Goal: Task Accomplishment & Management: Manage account settings

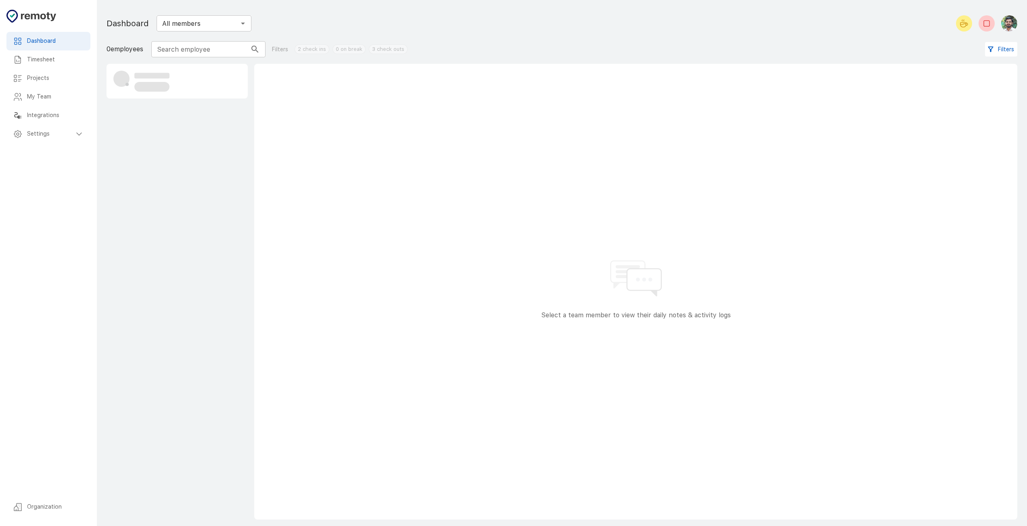
click at [67, 138] on h6 "Settings" at bounding box center [50, 134] width 47 height 9
click at [68, 138] on h6 "Settings" at bounding box center [50, 134] width 47 height 9
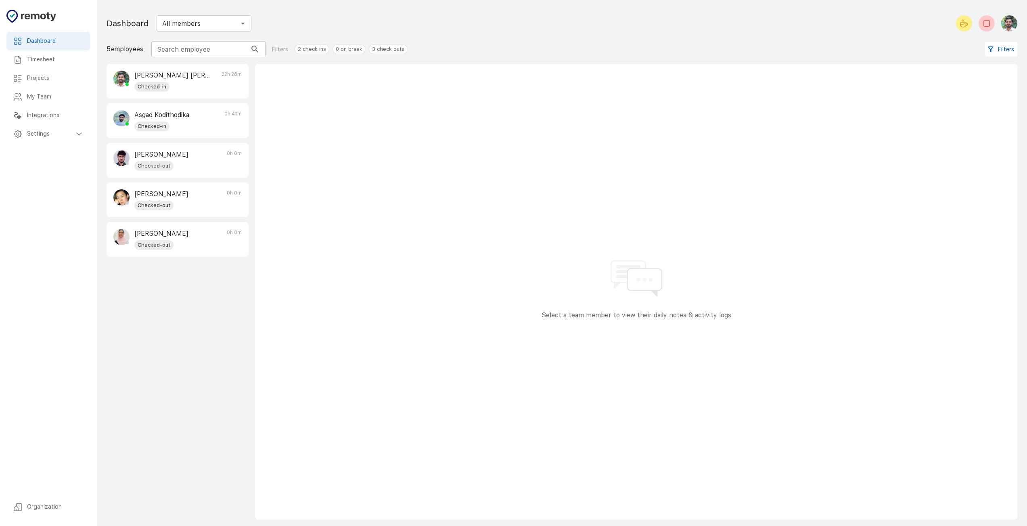
click at [209, 87] on div "Checked-in" at bounding box center [172, 87] width 76 height 10
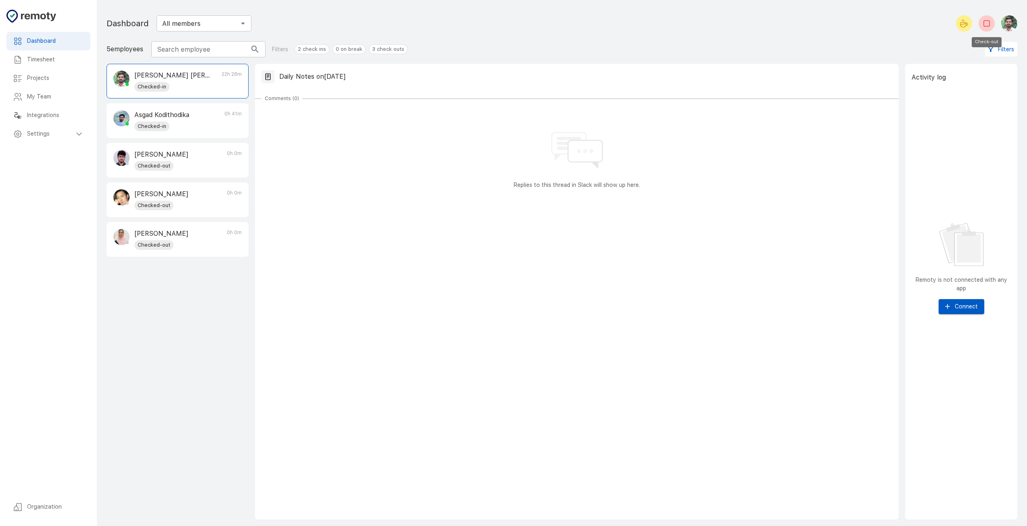
click at [983, 20] on icon "Check-out" at bounding box center [987, 24] width 10 height 10
click at [322, 180] on div "Replies to this thread in Slack will show up here." at bounding box center [577, 149] width 631 height 81
click at [197, 87] on div "Checked-out" at bounding box center [172, 87] width 76 height 10
click at [62, 67] on div "Timesheet" at bounding box center [48, 59] width 84 height 19
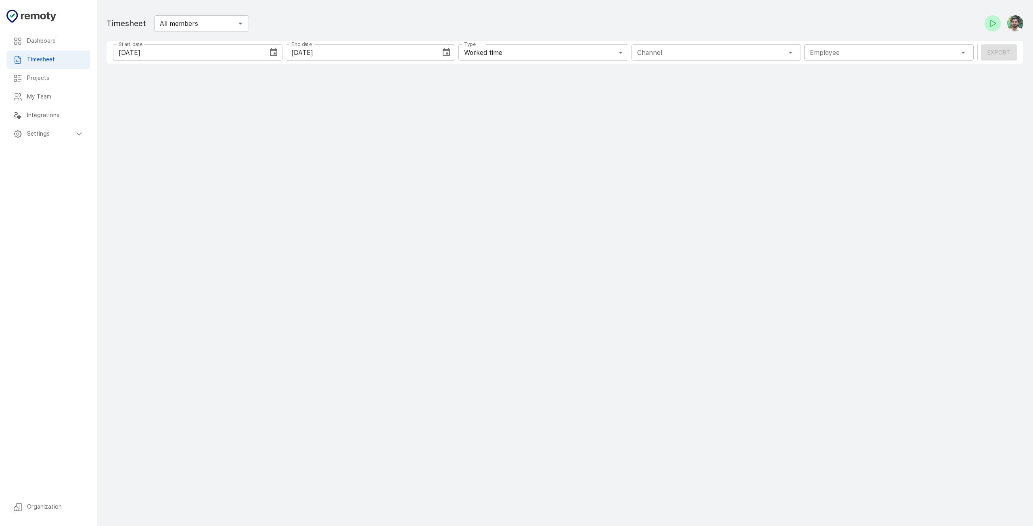
type input "1 Employee"
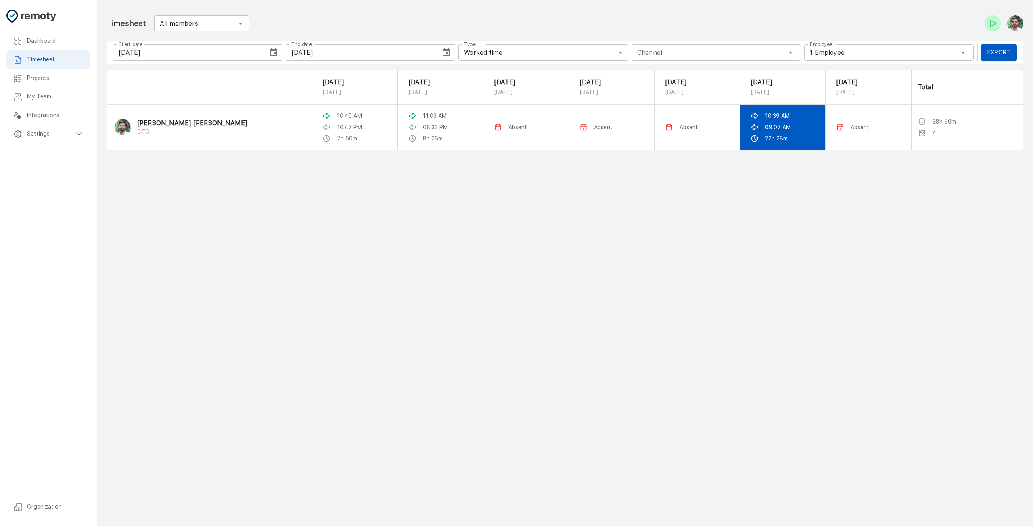
click at [789, 131] on div "09:07 AM" at bounding box center [783, 127] width 64 height 8
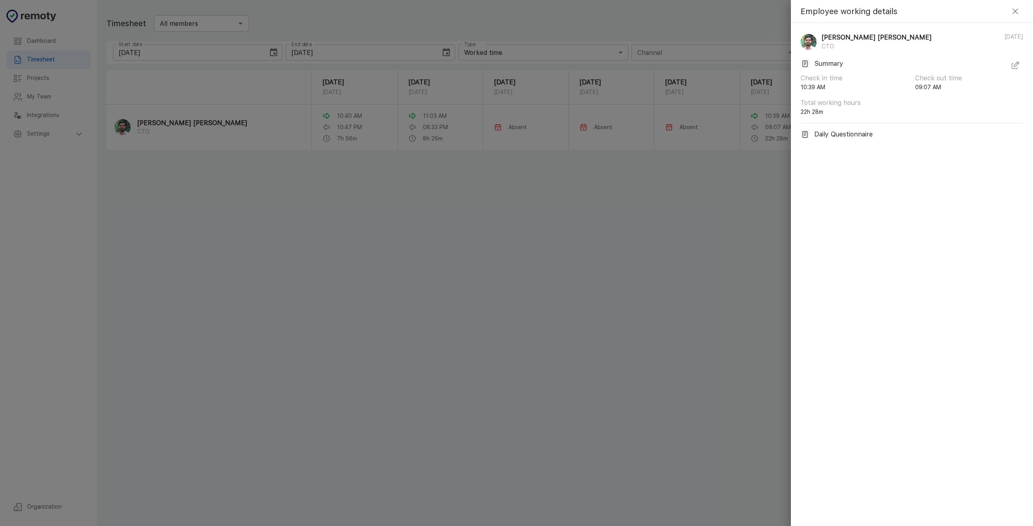
click at [1016, 66] on icon "button" at bounding box center [1016, 64] width 5 height 5
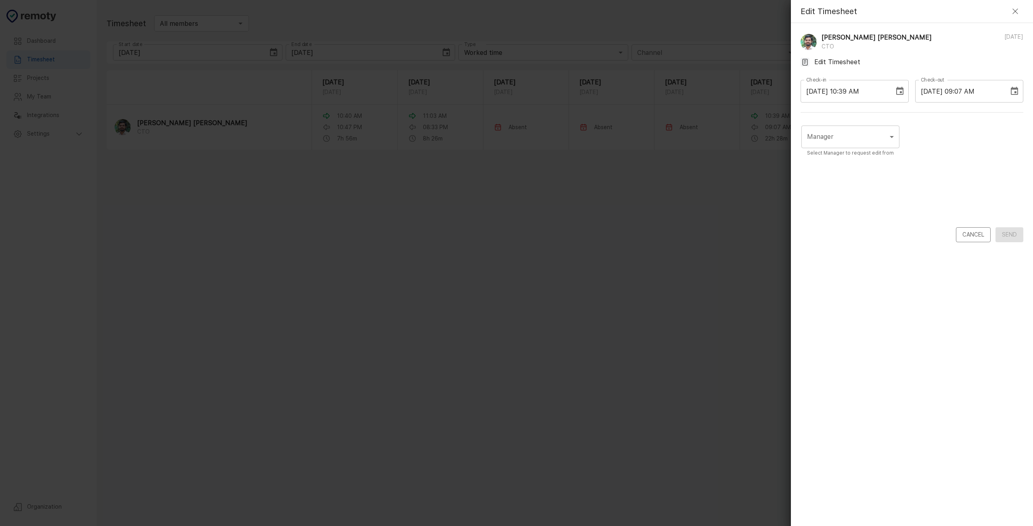
click at [873, 143] on body "Dashboard Timesheet Projects My Team Integrations Settings Organization Dashboa…" at bounding box center [516, 263] width 1033 height 526
click at [860, 177] on li "[PERSON_NAME] [PERSON_NAME]" at bounding box center [863, 176] width 123 height 15
type input "UCQRZCCDS"
click at [1011, 98] on button "Choose date, selected date is Sep 30, 2025" at bounding box center [1015, 91] width 16 height 16
click at [931, 211] on button "29" at bounding box center [926, 211] width 15 height 15
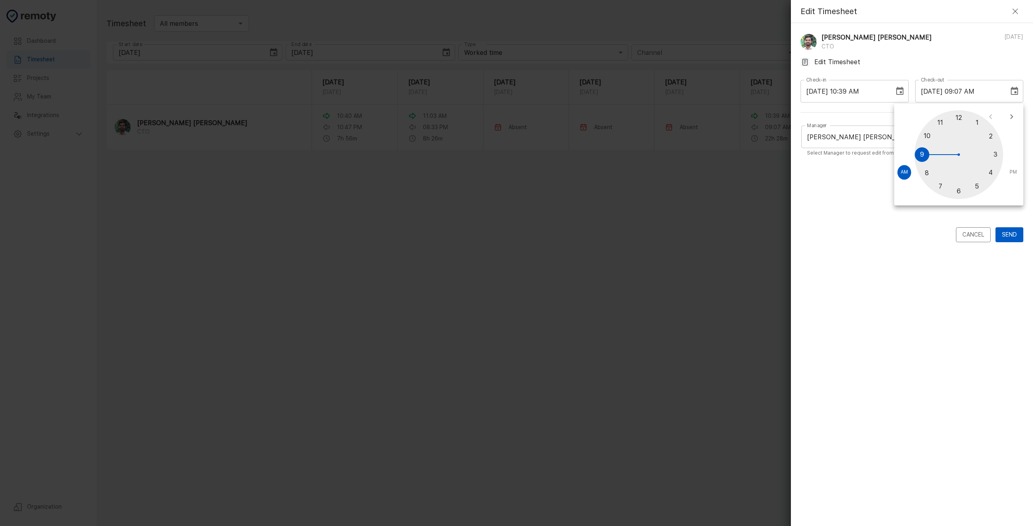
click at [1016, 172] on span "PM" at bounding box center [1013, 172] width 7 height 8
click at [941, 183] on div at bounding box center [959, 154] width 89 height 89
click at [983, 180] on div at bounding box center [959, 154] width 89 height 89
type input "09/29/2025 07:23 PM"
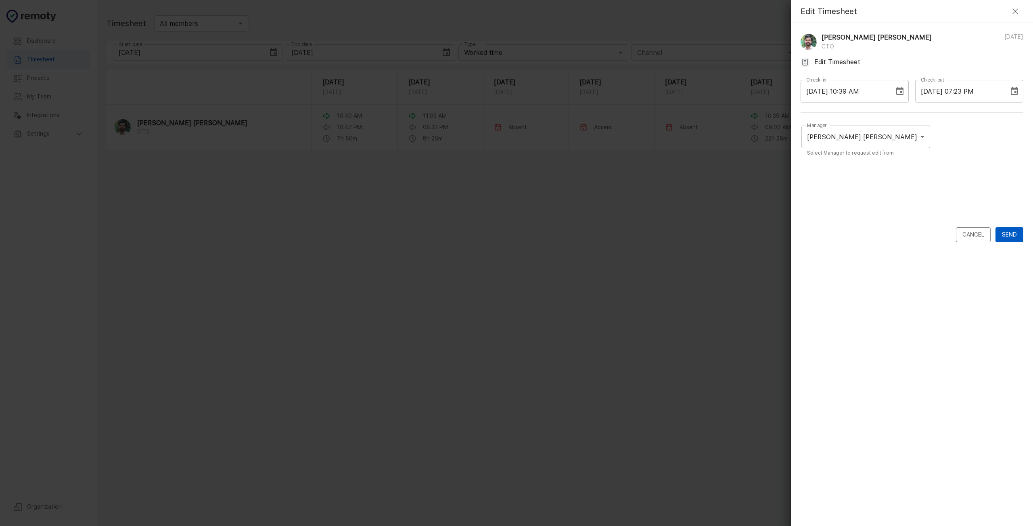
click at [1012, 238] on button "Send" at bounding box center [1010, 234] width 28 height 15
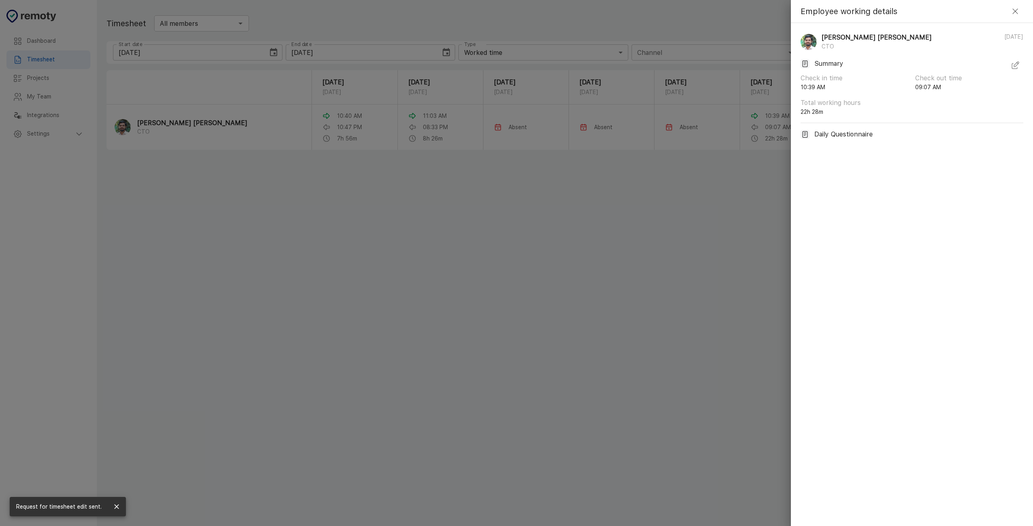
click at [405, 202] on div at bounding box center [516, 263] width 1033 height 526
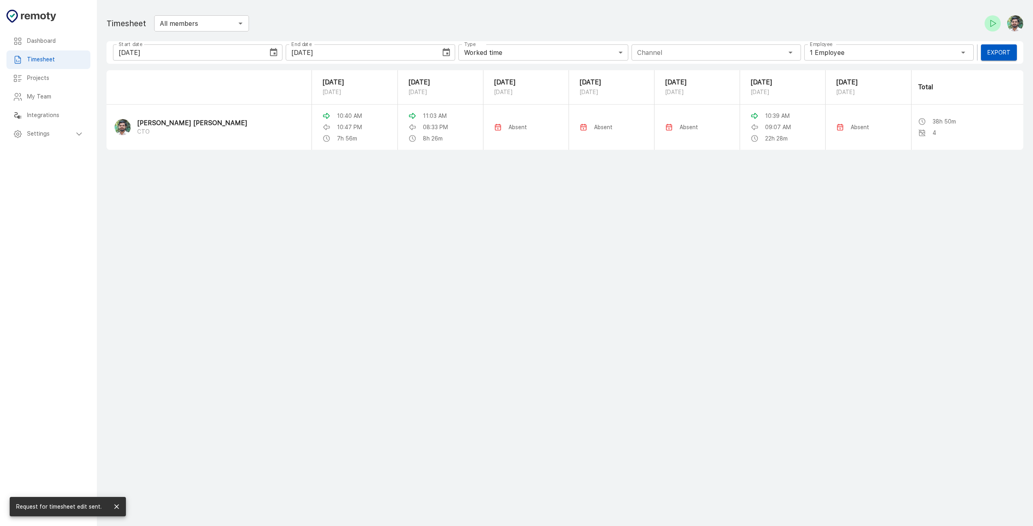
click at [692, 271] on main "Dashboard Timesheet Projects My Team Integrations Settings Organization Timeshe…" at bounding box center [565, 263] width 936 height 526
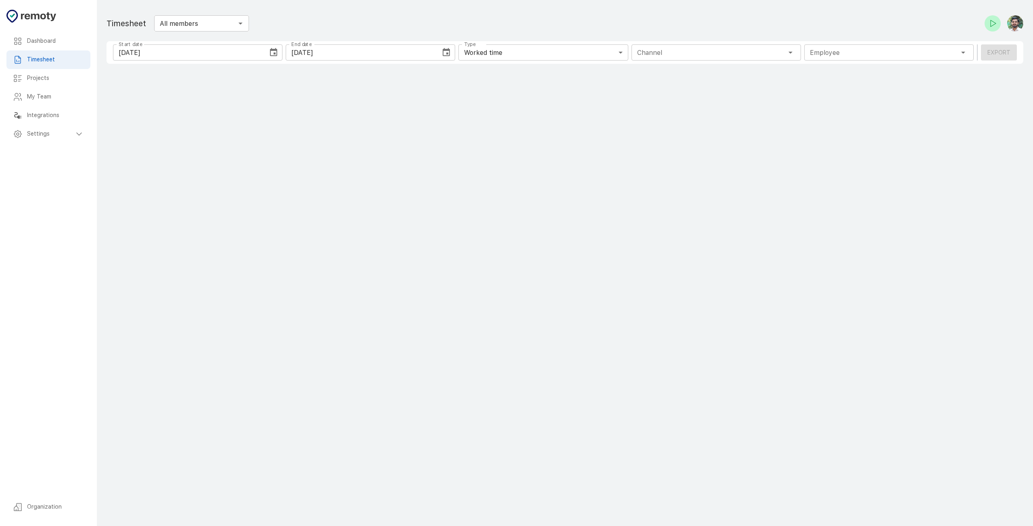
type input "1 Employee"
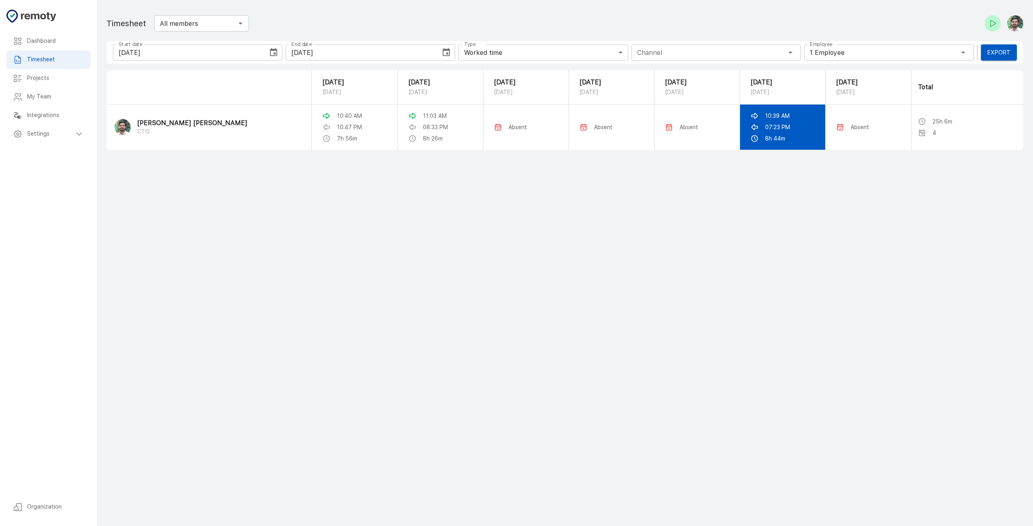
click at [781, 135] on td "10:39 AM 07:23 PM 8h 44m" at bounding box center [783, 127] width 86 height 45
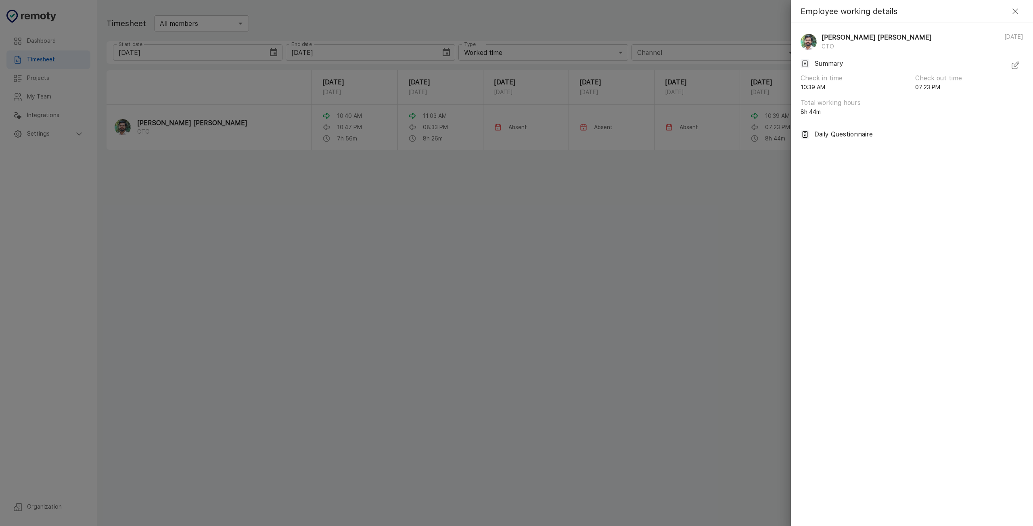
click at [1018, 64] on icon "button" at bounding box center [1016, 64] width 5 height 5
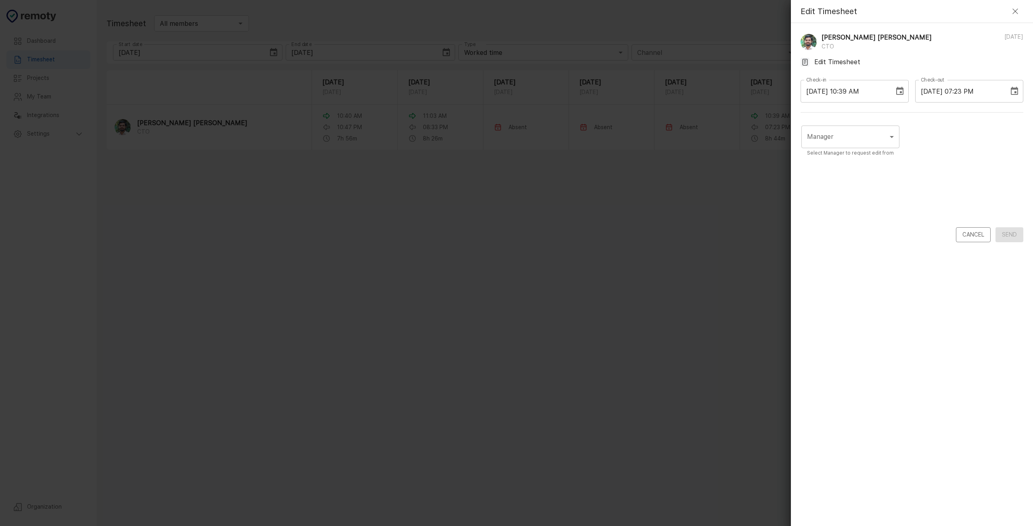
click at [1011, 93] on icon "Choose date, selected date is Sep 29, 2025" at bounding box center [1014, 91] width 7 height 8
click at [922, 214] on button "29" at bounding box center [926, 211] width 15 height 15
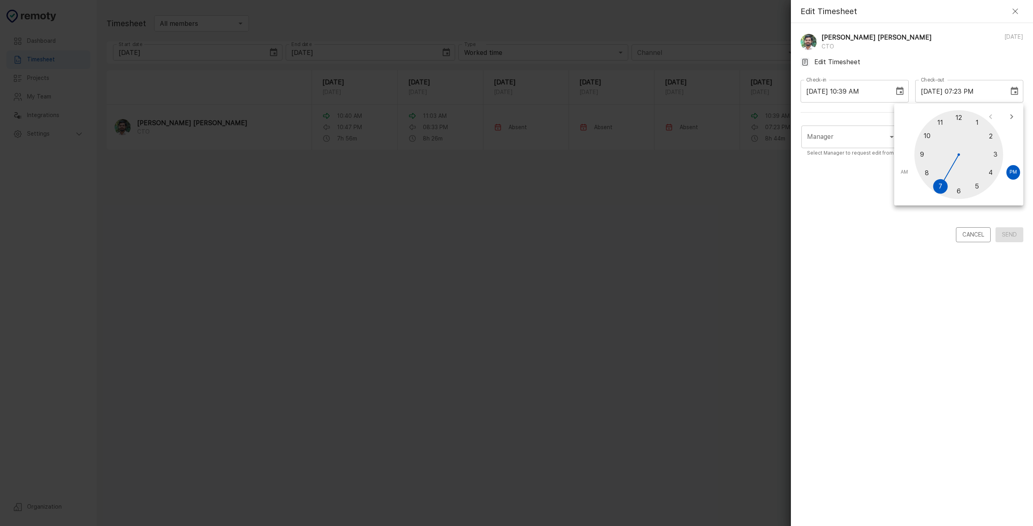
click at [943, 186] on div at bounding box center [959, 154] width 89 height 89
drag, startPoint x: 985, startPoint y: 183, endPoint x: 953, endPoint y: 193, distance: 33.2
click at [953, 193] on div at bounding box center [959, 154] width 89 height 89
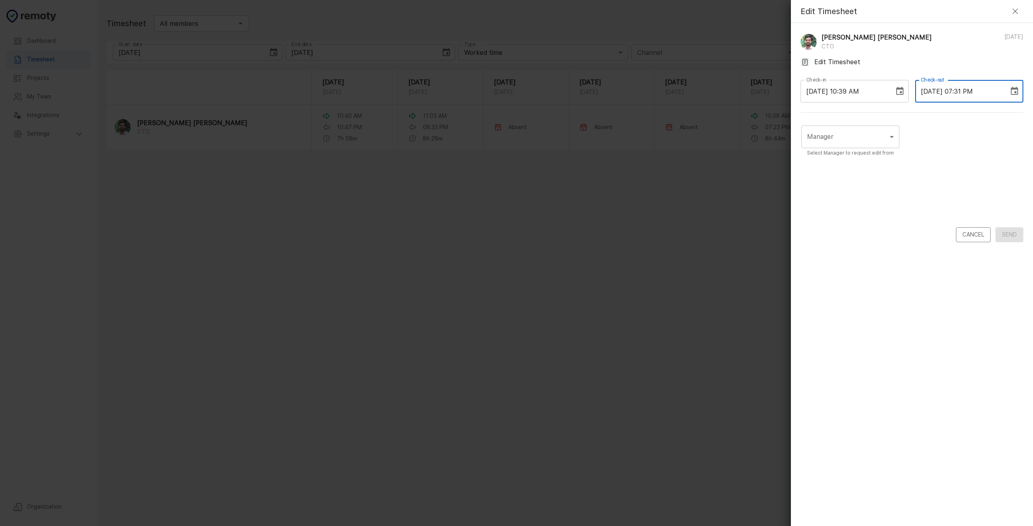
click at [994, 94] on input "09/29/2025 07:31 PM" at bounding box center [959, 91] width 88 height 23
click at [1016, 90] on icon "Choose date, selected date is Sep 29, 2025" at bounding box center [1014, 91] width 7 height 8
click at [929, 212] on button "29" at bounding box center [926, 211] width 15 height 15
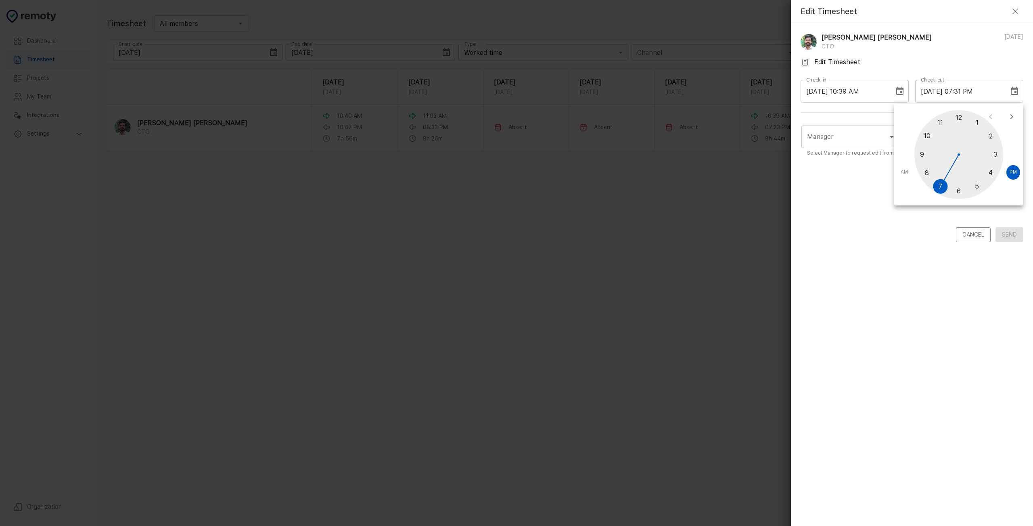
drag, startPoint x: 936, startPoint y: 184, endPoint x: 937, endPoint y: 189, distance: 4.9
click at [937, 189] on div at bounding box center [959, 154] width 89 height 89
drag, startPoint x: 936, startPoint y: 184, endPoint x: 953, endPoint y: 191, distance: 18.1
click at [953, 191] on div at bounding box center [959, 154] width 89 height 89
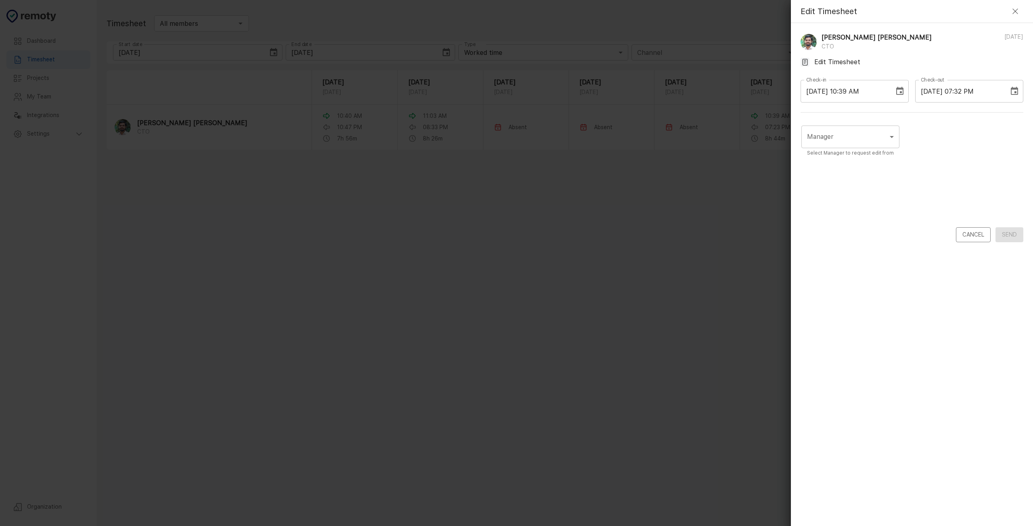
click at [953, 157] on div at bounding box center [959, 132] width 67 height 50
click at [974, 86] on input "09/29/2025 07:31 PM" at bounding box center [959, 91] width 88 height 23
click at [979, 92] on input "09/29/2025 07:31 PM" at bounding box center [959, 91] width 88 height 23
type input "09/29/2025 07:32 PM"
click at [866, 144] on body "Dashboard Timesheet Projects My Team Integrations Settings Organization Dashboa…" at bounding box center [516, 263] width 1033 height 526
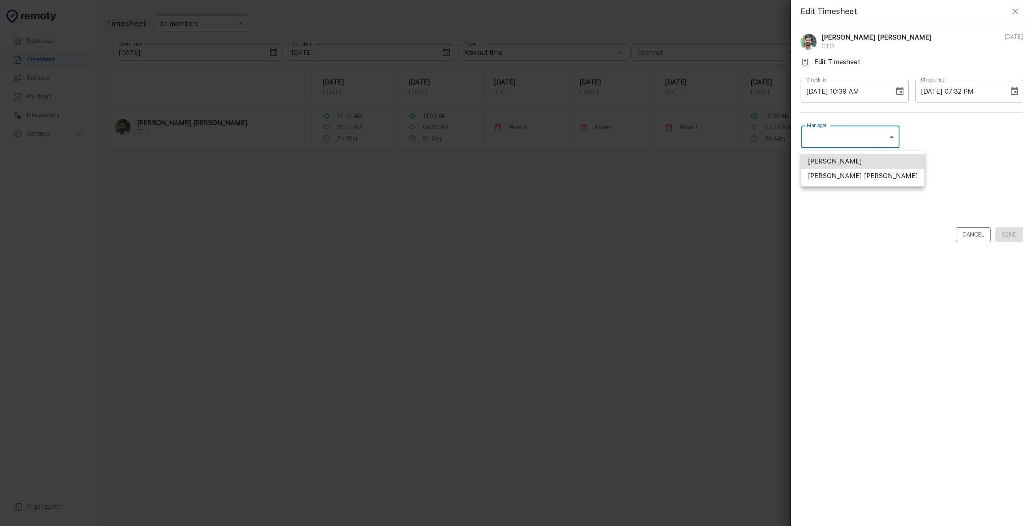
click at [854, 176] on li "[PERSON_NAME] [PERSON_NAME]" at bounding box center [863, 176] width 123 height 15
type input "UCQRZCCDS"
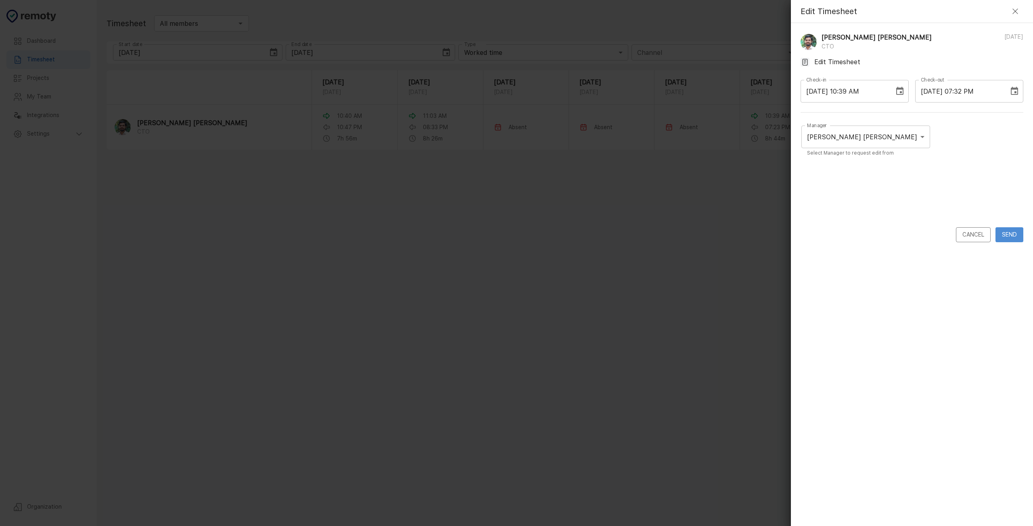
click at [1011, 236] on button "Send" at bounding box center [1010, 234] width 28 height 15
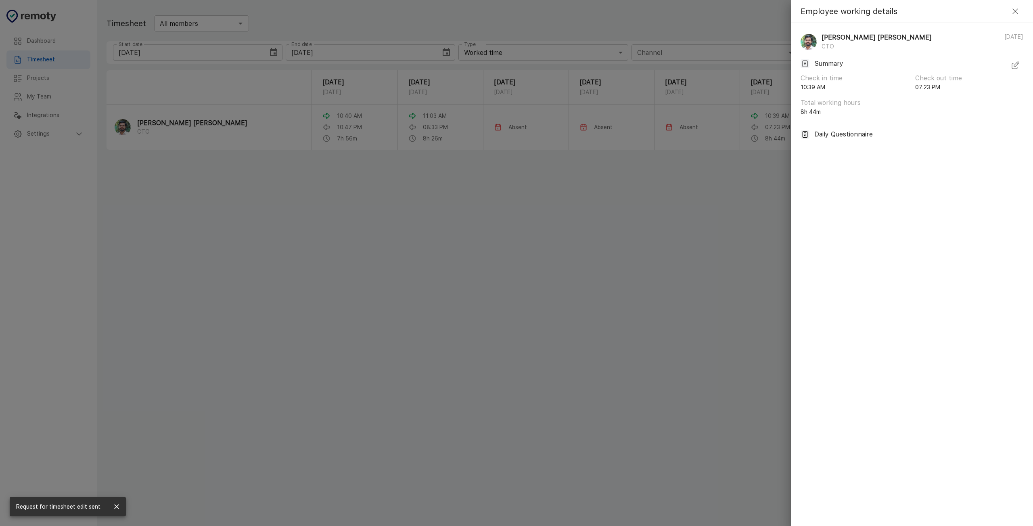
click at [1013, 15] on icon "button" at bounding box center [1016, 11] width 10 height 10
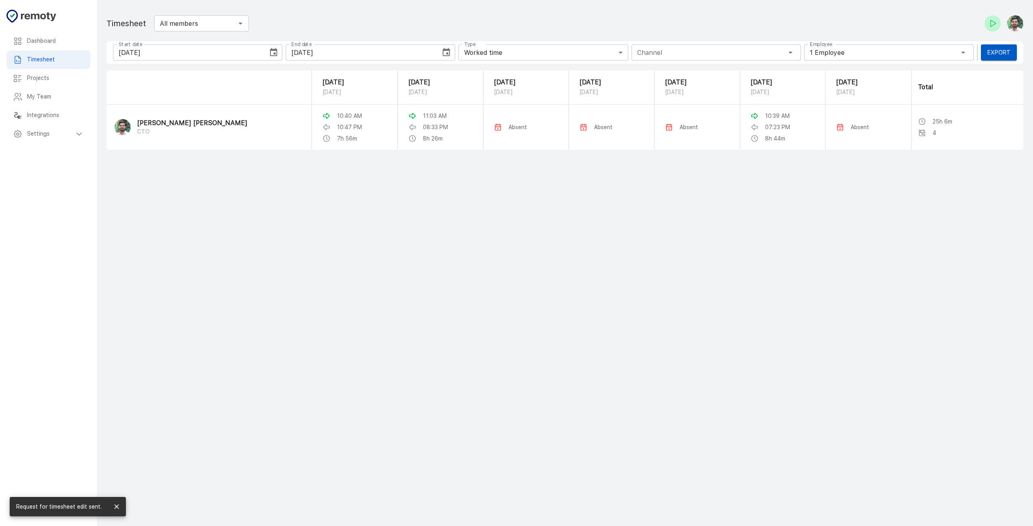
click at [730, 197] on main "Dashboard Timesheet Projects My Team Integrations Settings Organization Timeshe…" at bounding box center [565, 263] width 936 height 526
click at [765, 142] on p "8h 44m" at bounding box center [775, 138] width 20 height 8
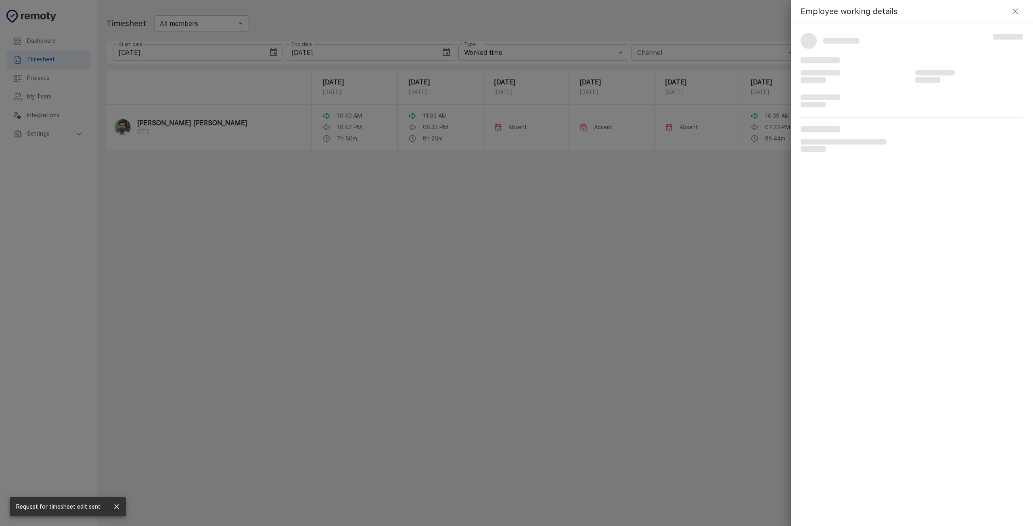
click at [516, 201] on div at bounding box center [516, 263] width 1033 height 526
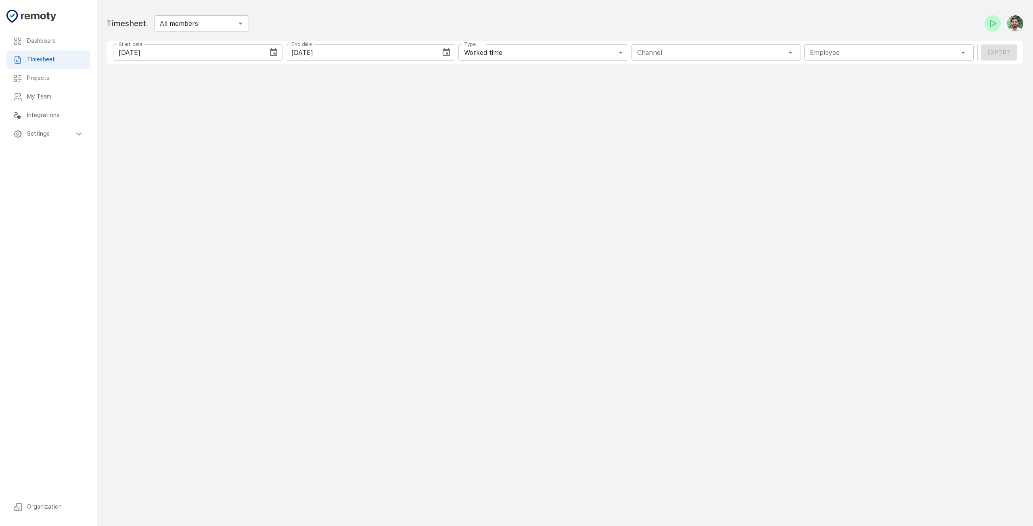
type input "1 Employee"
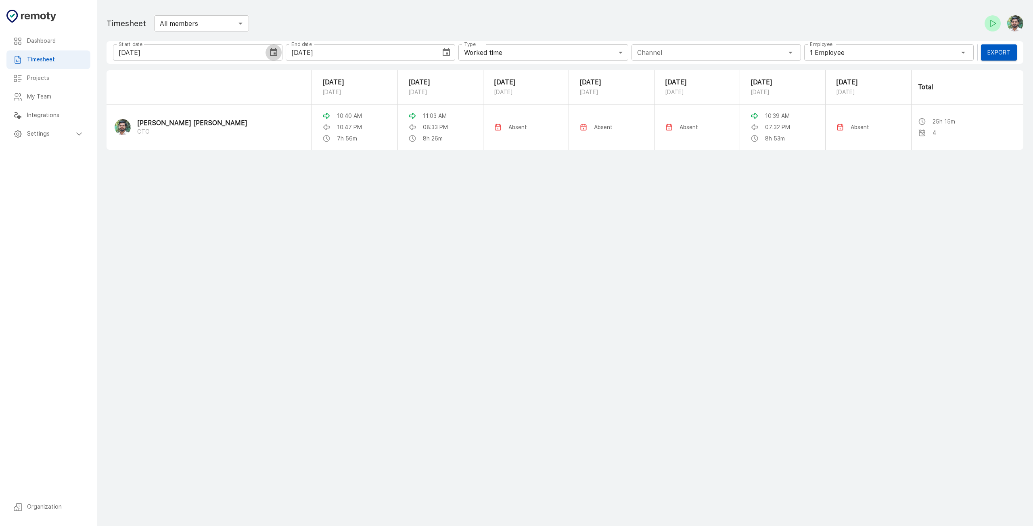
click at [270, 52] on icon "Choose date, selected date is Sep 24, 2025" at bounding box center [273, 52] width 7 height 8
click at [362, 211] on main "Dashboard Timesheet Projects My Team Integrations Settings Organization Timeshe…" at bounding box center [565, 263] width 936 height 526
click at [269, 55] on icon "Choose date, selected date is Sep 24, 2025" at bounding box center [274, 53] width 10 height 10
click at [356, 199] on main "Dashboard Timesheet Projects My Team Integrations Settings Organization Timeshe…" at bounding box center [565, 263] width 936 height 526
click at [273, 59] on button "Choose date, selected date is Sep 24, 2025" at bounding box center [274, 52] width 16 height 16
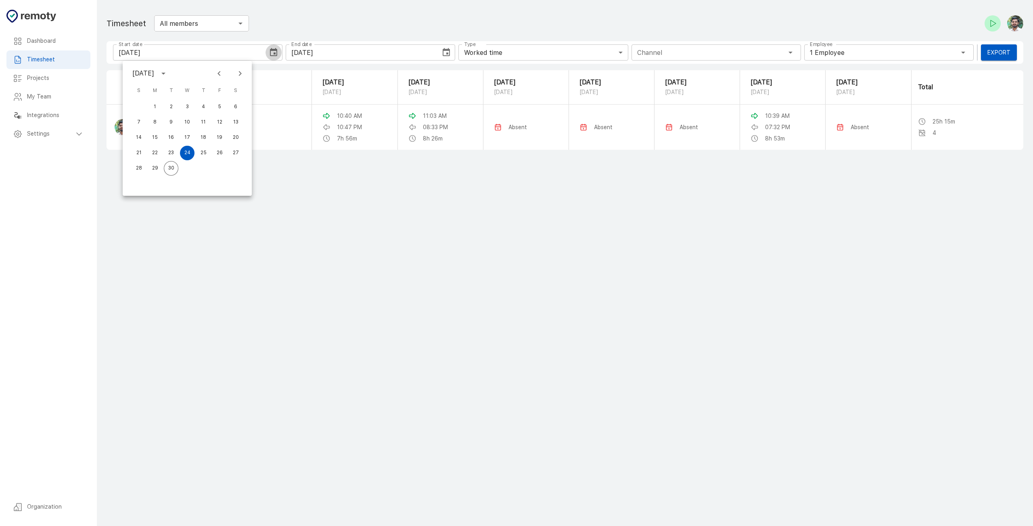
click at [274, 56] on icon "Choose date, selected date is Sep 24, 2025" at bounding box center [273, 52] width 7 height 8
click at [735, 56] on div "Channel Channel" at bounding box center [717, 52] width 170 height 16
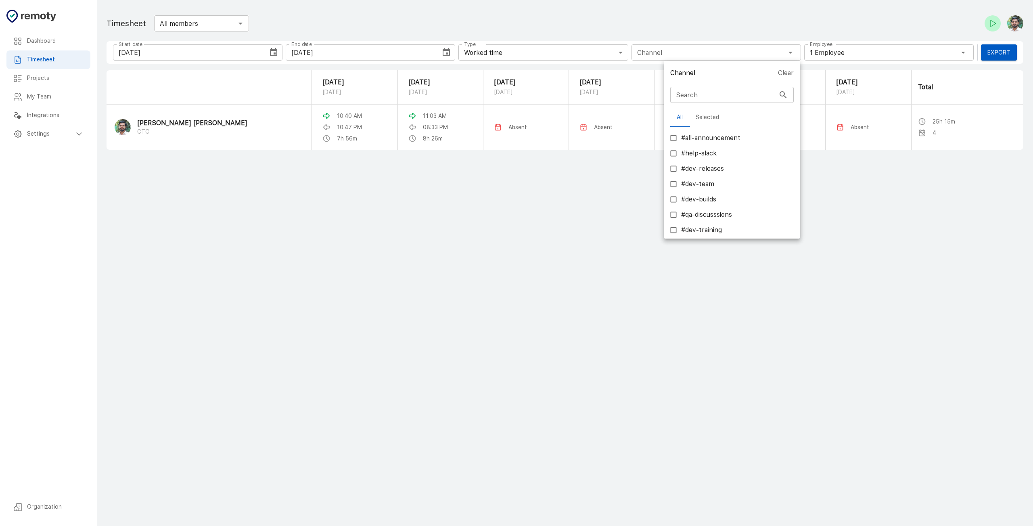
click at [859, 52] on div at bounding box center [516, 263] width 1033 height 526
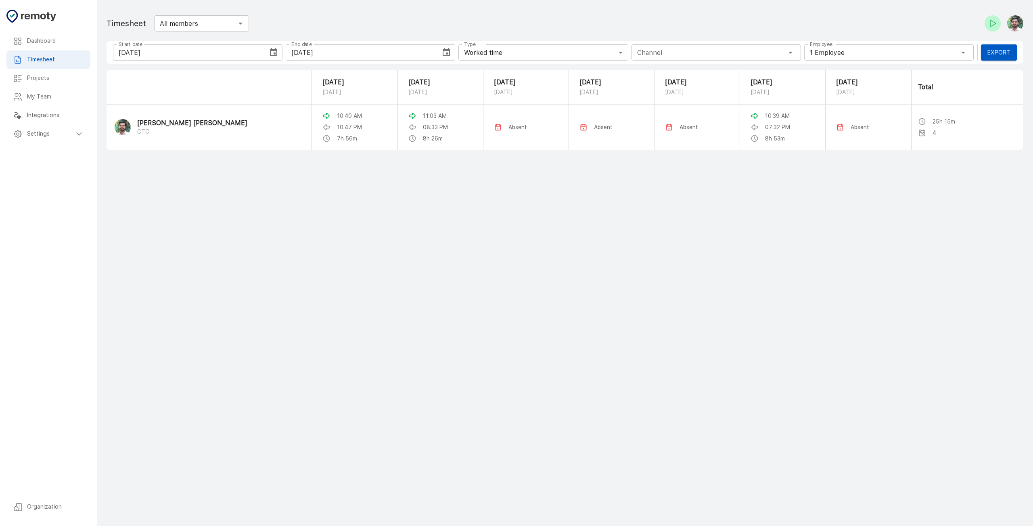
click at [843, 54] on div "Employee 1 Employee Employee" at bounding box center [889, 52] width 170 height 16
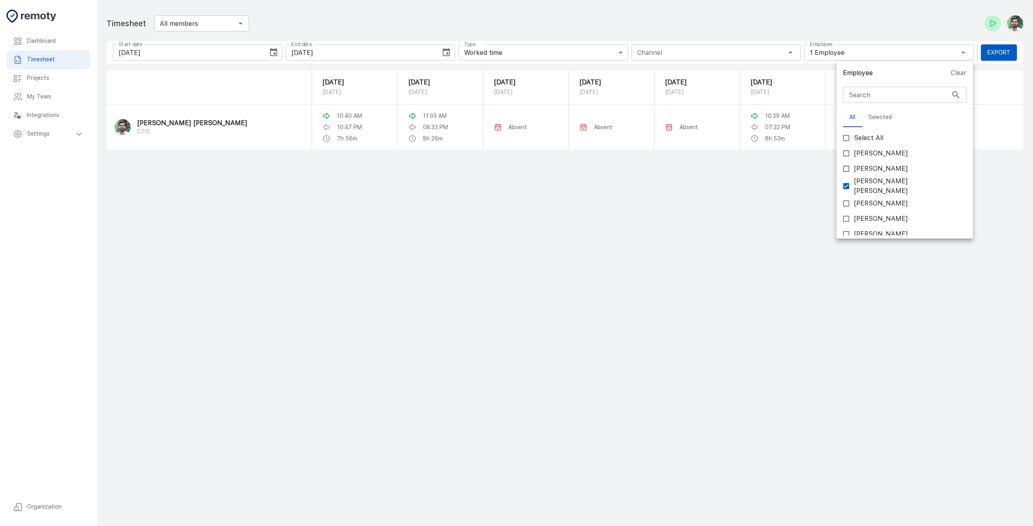
click at [891, 203] on span "[PERSON_NAME]" at bounding box center [881, 204] width 54 height 10
click at [854, 203] on input "[PERSON_NAME]" at bounding box center [846, 203] width 15 height 15
checkbox input "true"
type input "2 Employees"
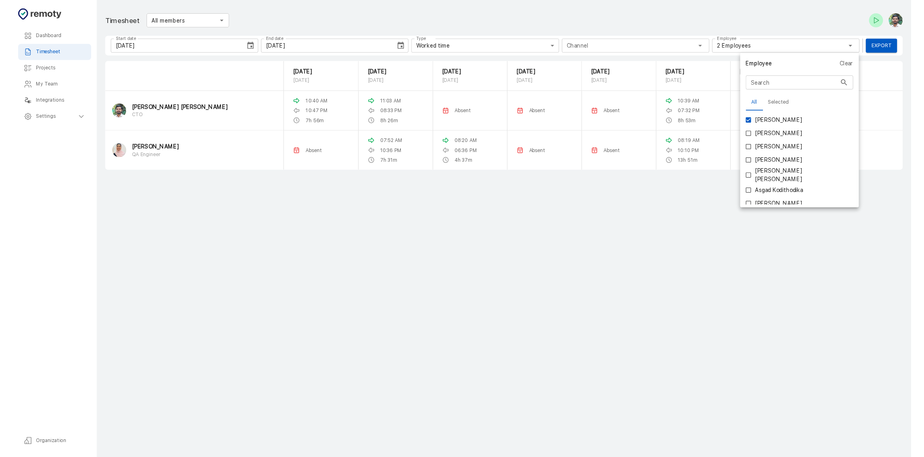
scroll to position [69, 0]
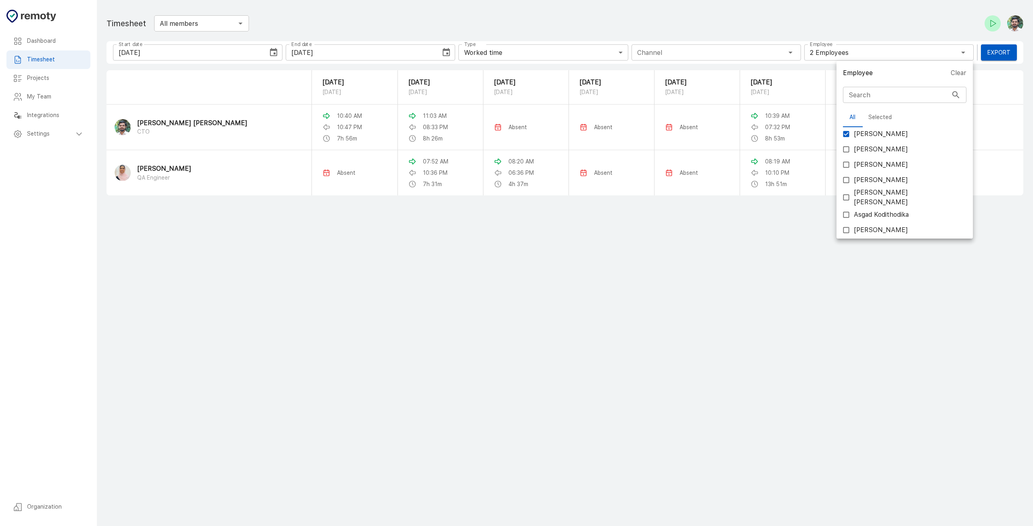
click at [879, 210] on span "Asgad Kodithodika" at bounding box center [881, 215] width 55 height 10
click at [854, 210] on input "Asgad Kodithodika" at bounding box center [846, 214] width 15 height 15
checkbox input "true"
type input "3 Employees"
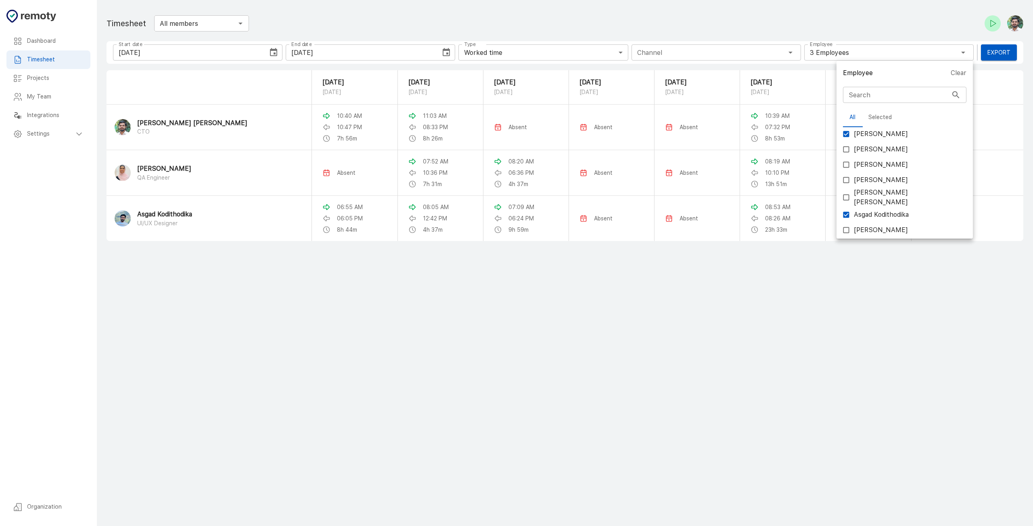
click at [873, 231] on span "[PERSON_NAME]" at bounding box center [881, 230] width 54 height 10
click at [854, 231] on input "[PERSON_NAME]" at bounding box center [846, 229] width 15 height 15
checkbox input "true"
type input "4 Employees"
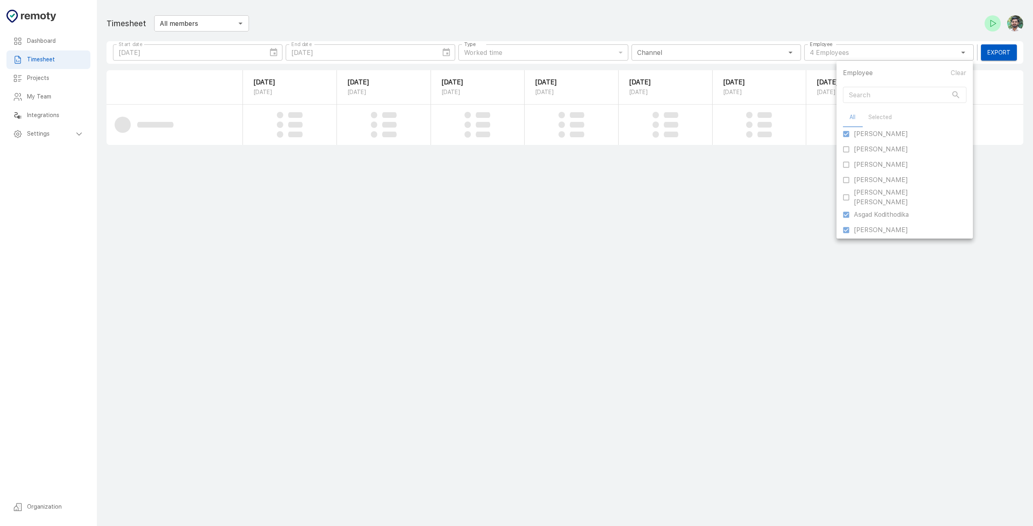
click at [808, 281] on div at bounding box center [516, 263] width 1033 height 526
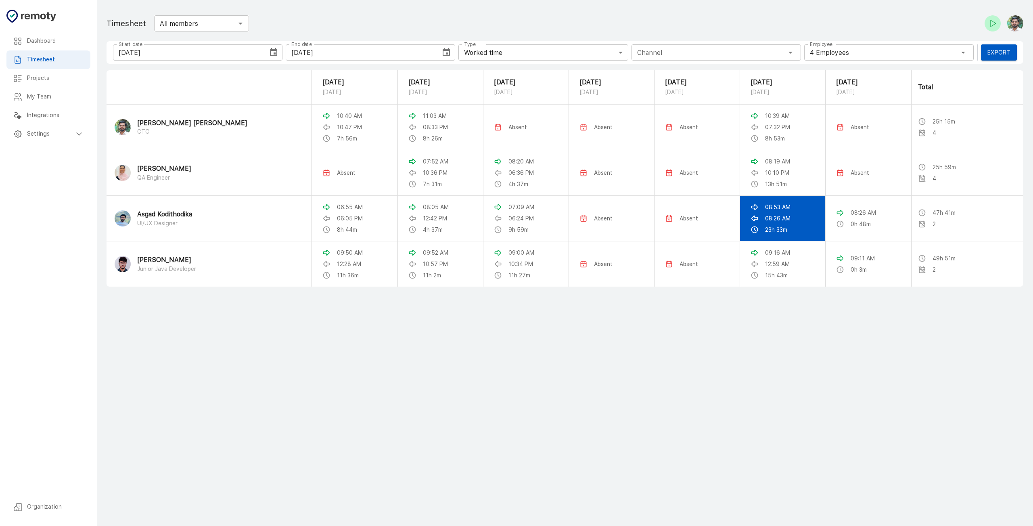
click at [783, 232] on div "23h 33m" at bounding box center [783, 230] width 64 height 8
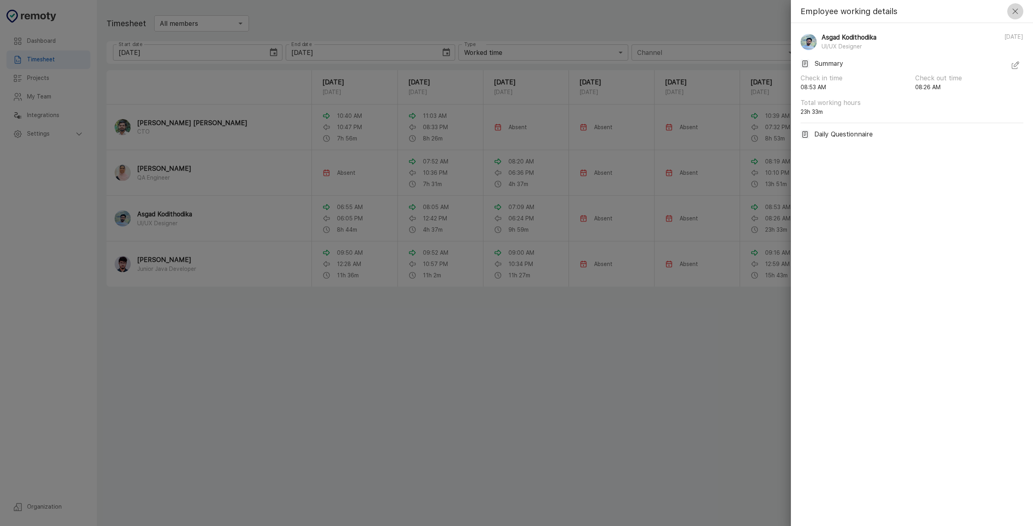
click at [1016, 16] on button "button" at bounding box center [1015, 11] width 16 height 16
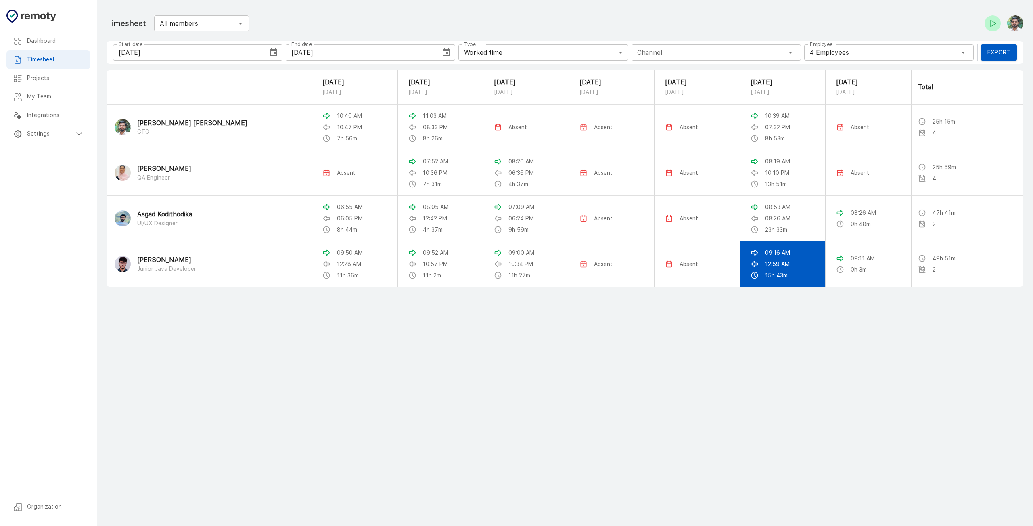
click at [765, 279] on p "15h 43m" at bounding box center [776, 275] width 23 height 8
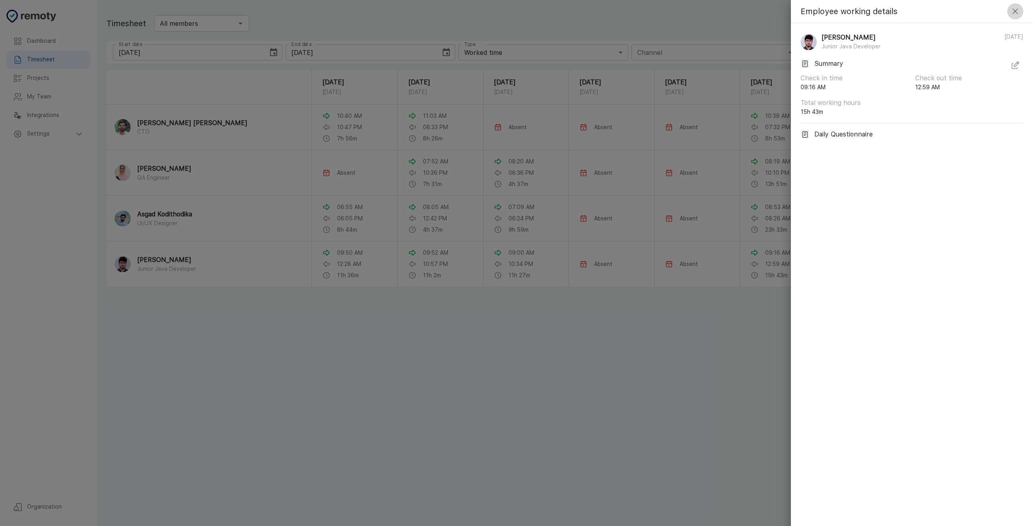
click at [1018, 18] on button "button" at bounding box center [1015, 11] width 16 height 16
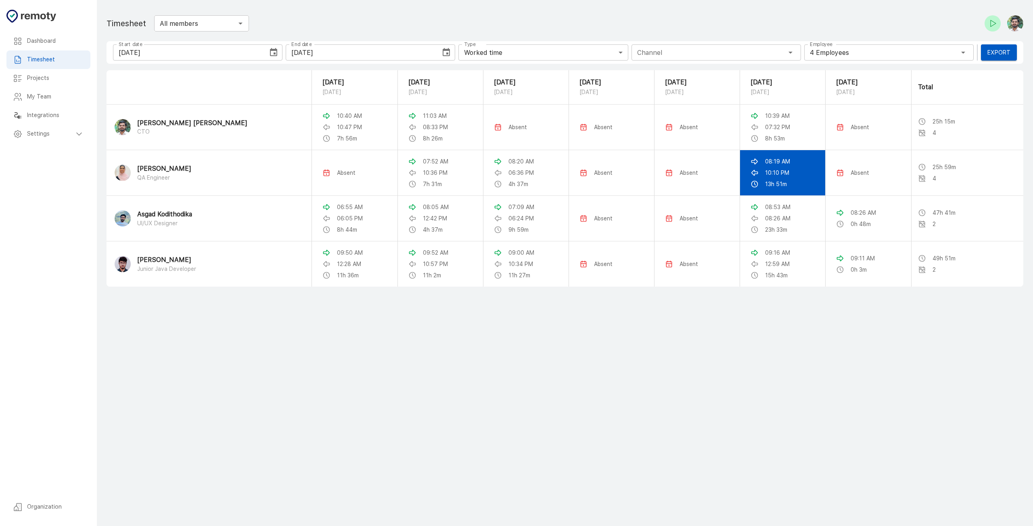
click at [784, 164] on div "08:19 AM" at bounding box center [783, 161] width 64 height 8
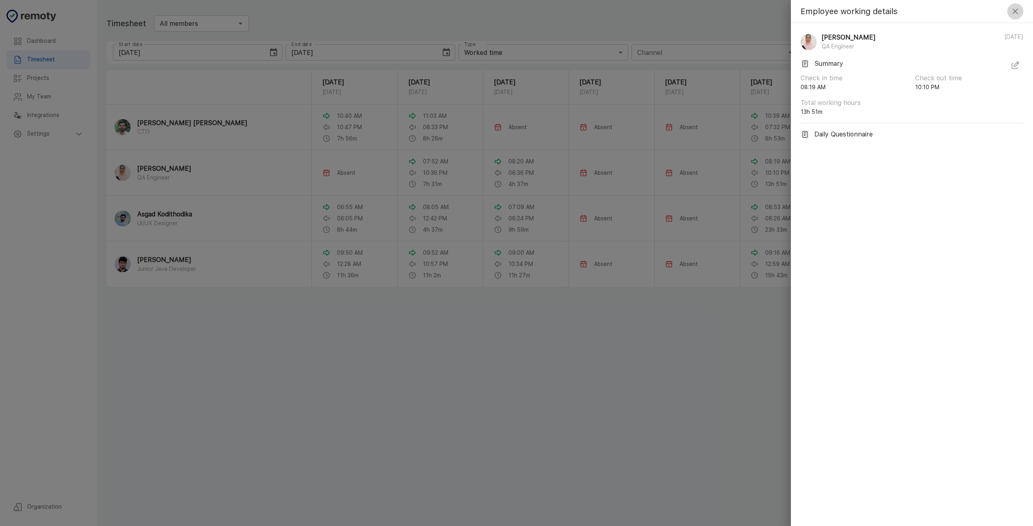
click at [1016, 10] on icon "button" at bounding box center [1016, 11] width 10 height 10
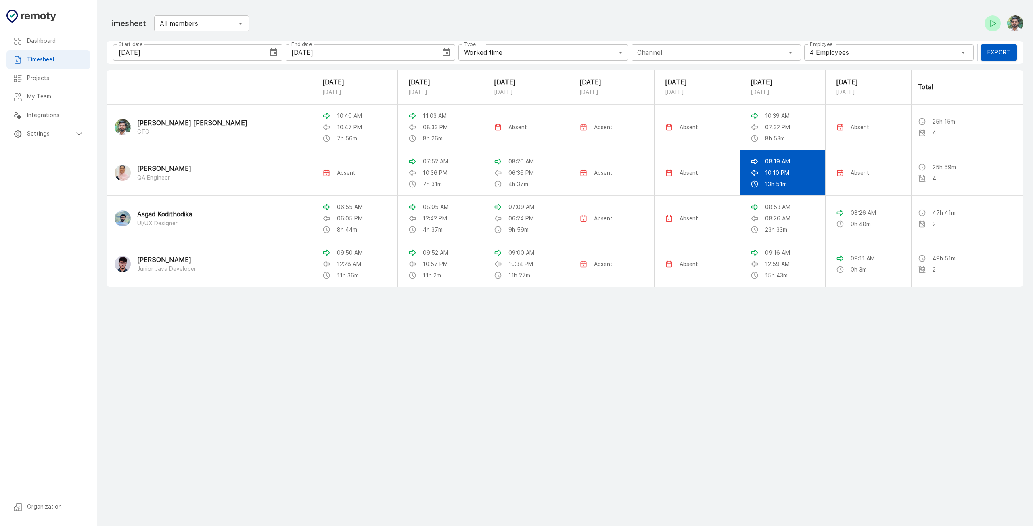
click at [765, 176] on p "10:10 PM" at bounding box center [777, 173] width 24 height 8
